Goal: Task Accomplishment & Management: Use online tool/utility

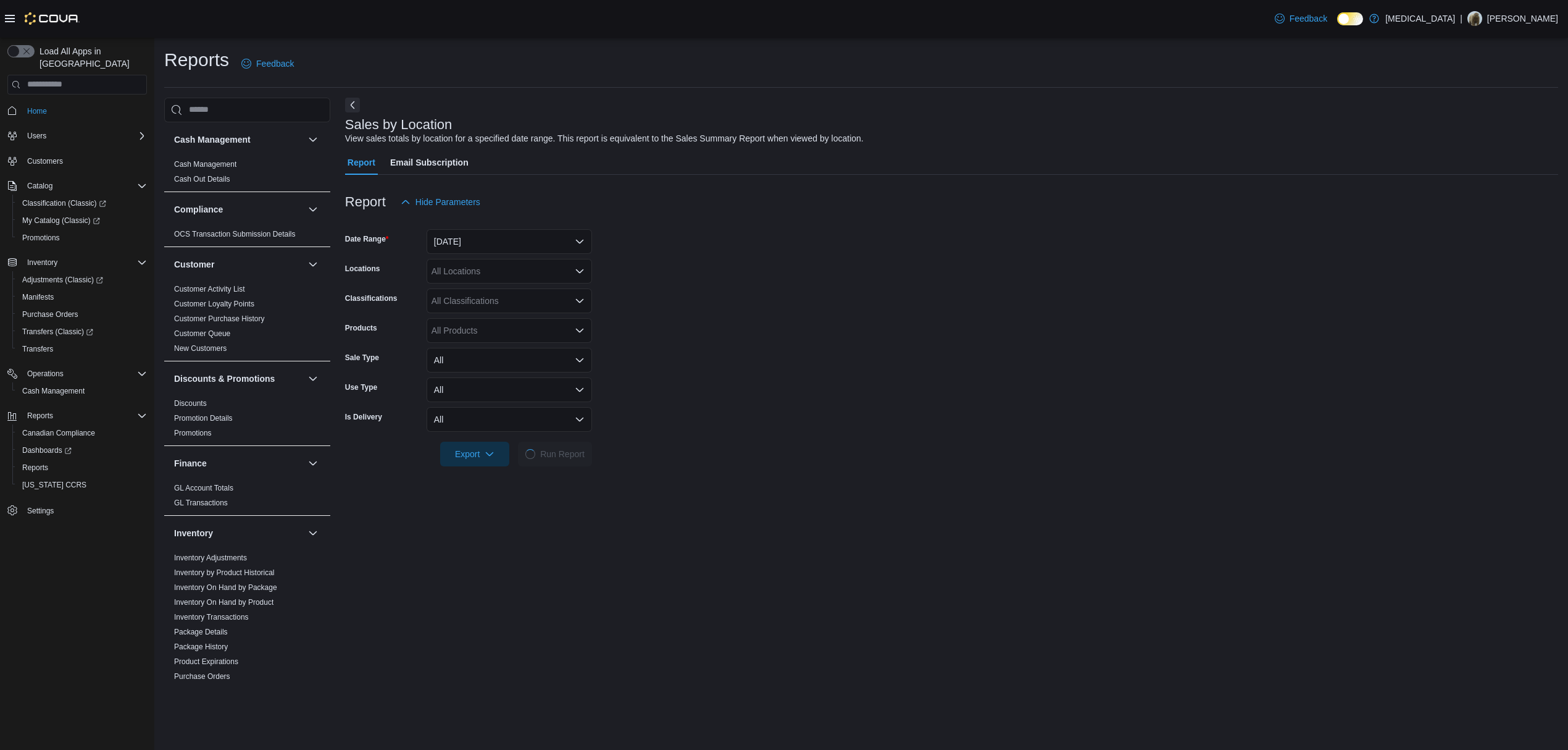
scroll to position [247, 0]
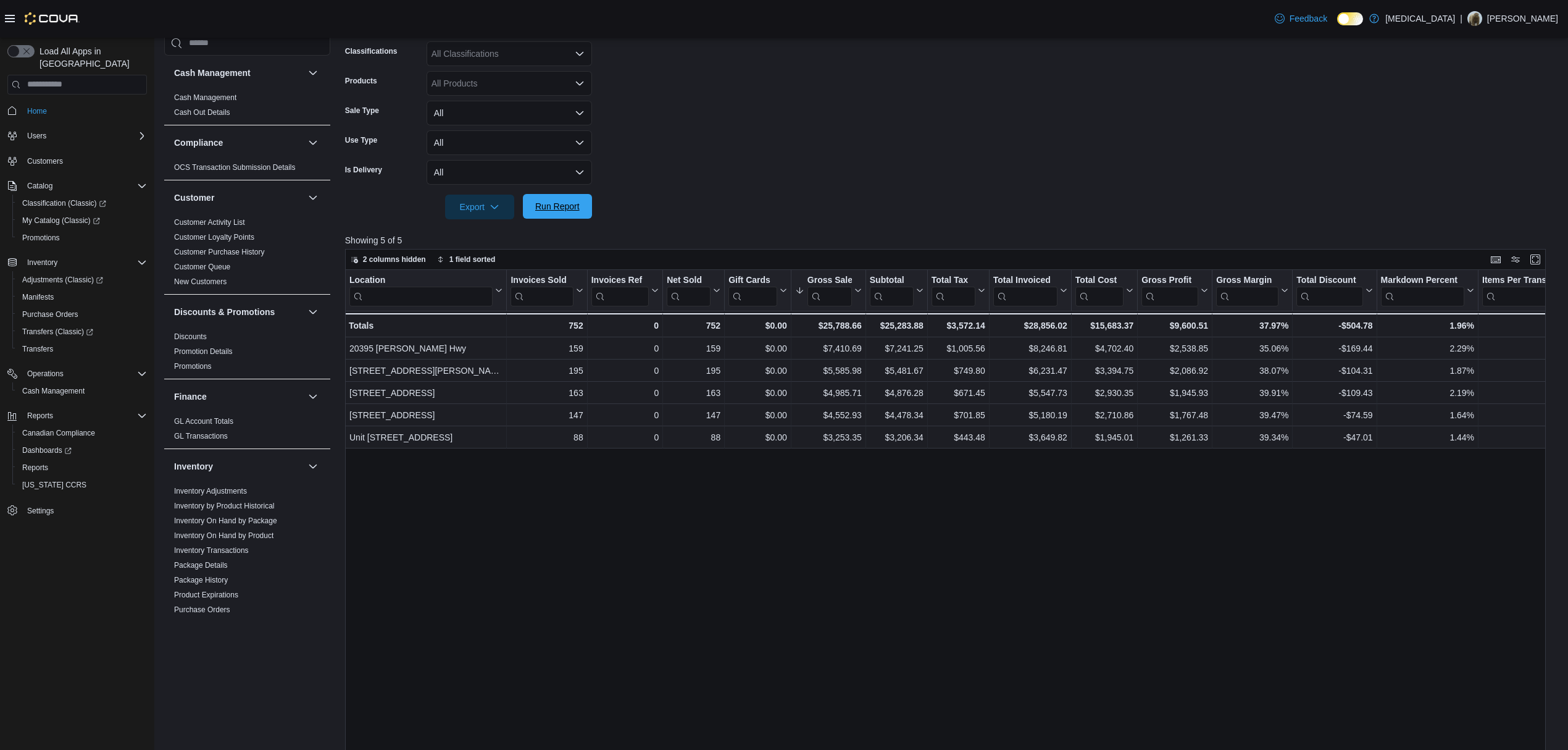
click at [552, 194] on span "Run Report" at bounding box center [558, 206] width 54 height 24
click at [536, 204] on span "Run Report" at bounding box center [558, 206] width 45 height 12
click at [580, 215] on span "Run Report" at bounding box center [558, 206] width 54 height 24
click at [589, 214] on button "Run Report" at bounding box center [558, 206] width 69 height 24
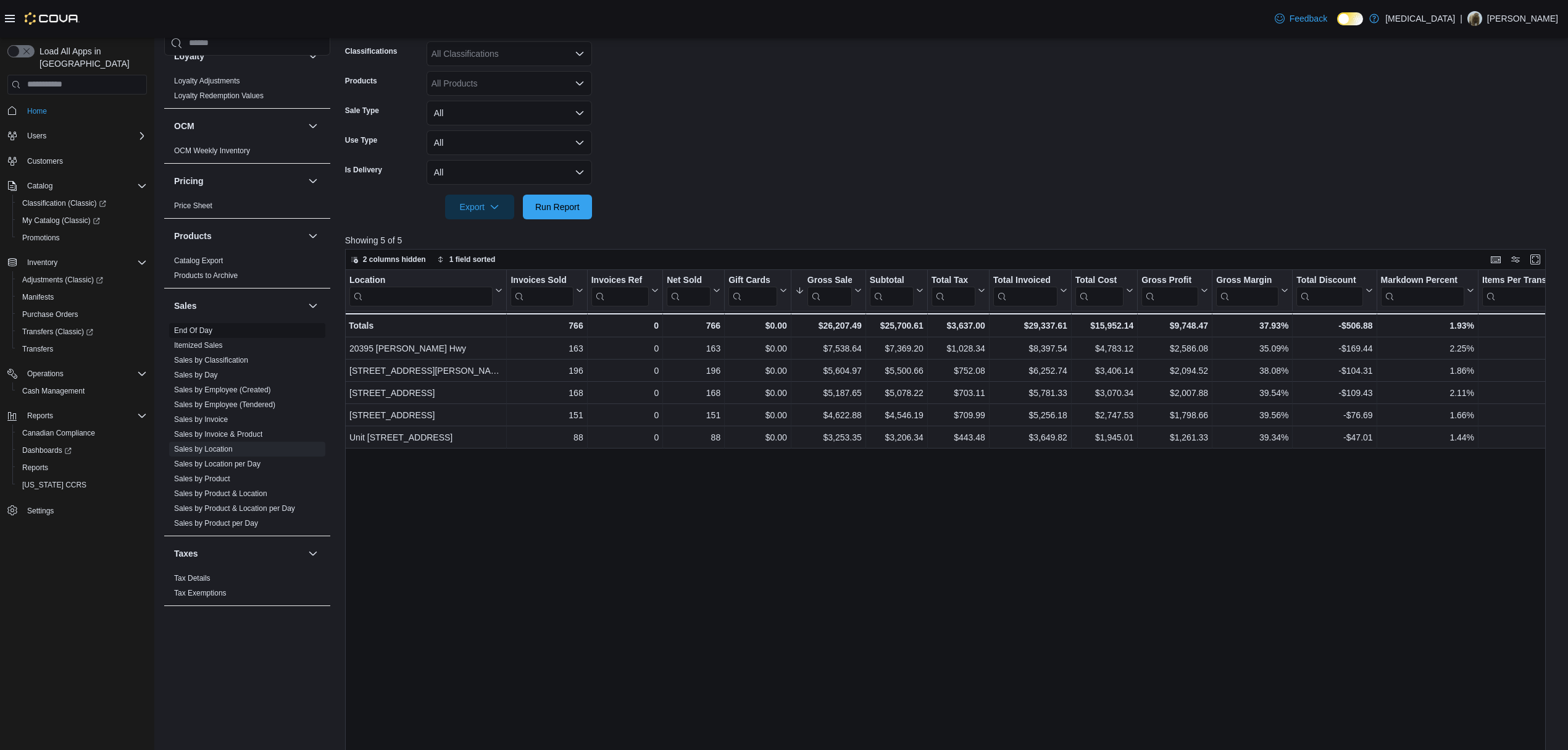
click at [195, 327] on link "End Of Day" at bounding box center [193, 330] width 38 height 9
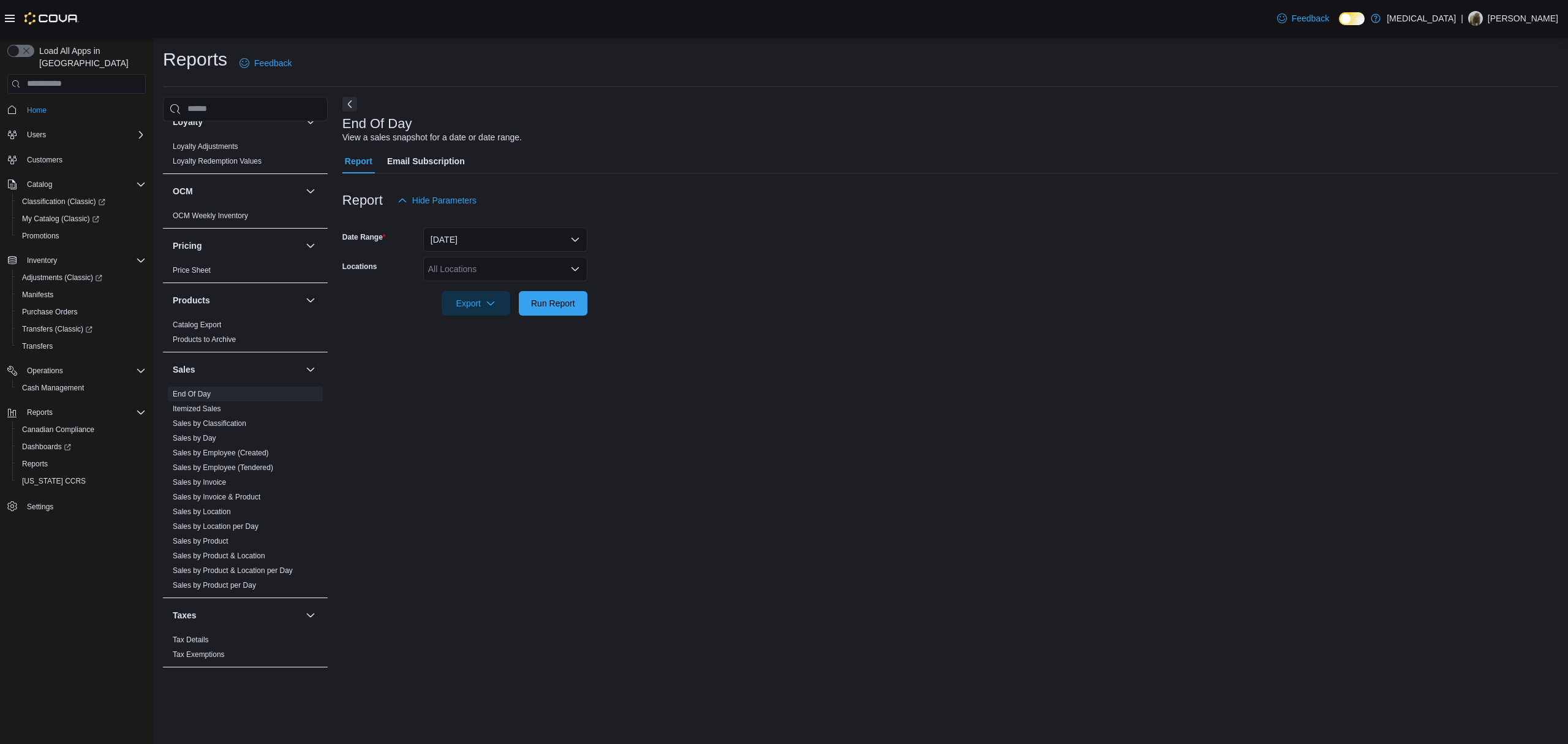
click at [469, 268] on div "All Locations" at bounding box center [506, 269] width 164 height 24
click at [450, 345] on span "[STREET_ADDRESS]" at bounding box center [492, 343] width 85 height 12
click at [677, 288] on div at bounding box center [951, 286] width 1216 height 10
click at [472, 310] on span "Export" at bounding box center [476, 302] width 54 height 24
click at [453, 345] on button "Export to Pdf" at bounding box center [478, 352] width 70 height 24
